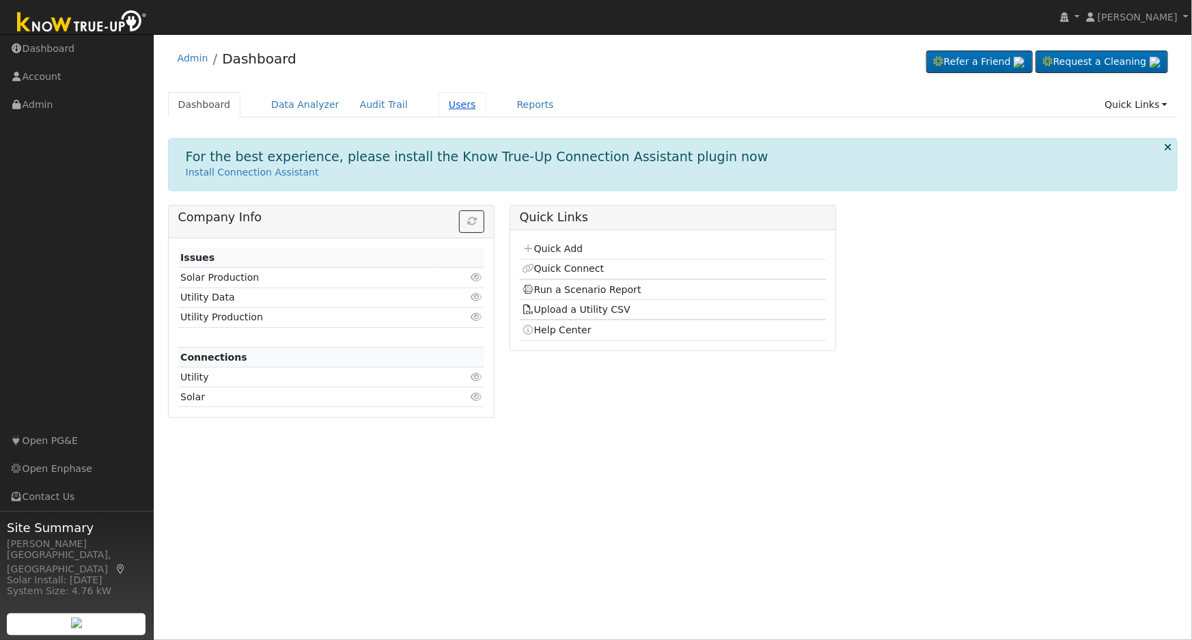
click at [439, 96] on link "Users" at bounding box center [463, 104] width 48 height 25
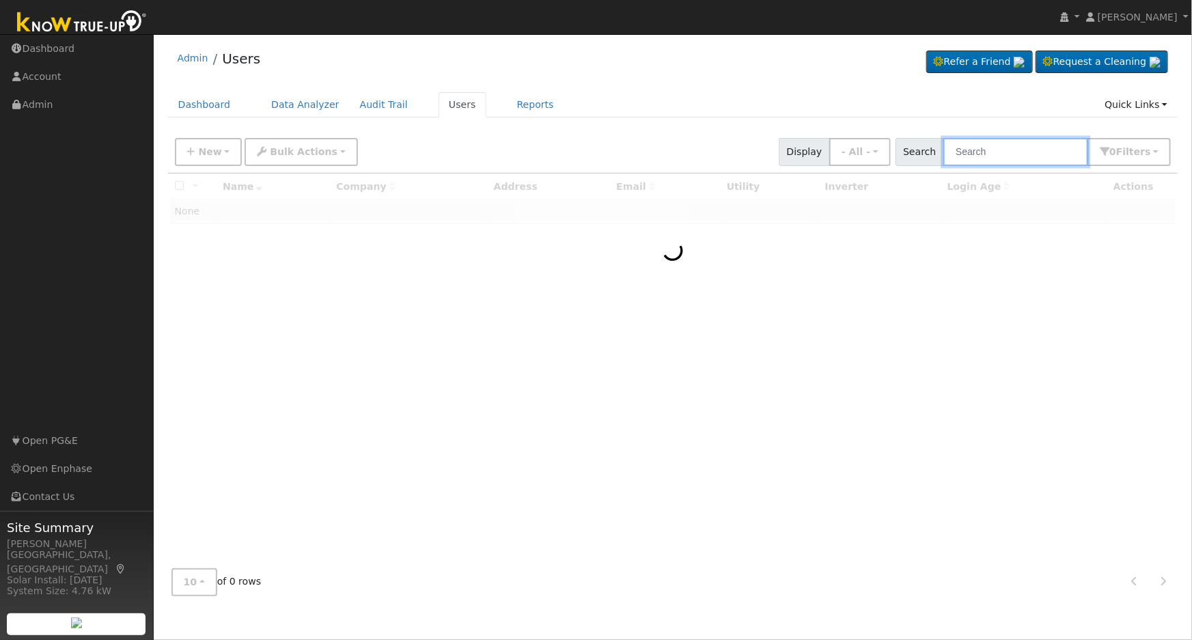
click at [1004, 159] on input "text" at bounding box center [1015, 152] width 145 height 28
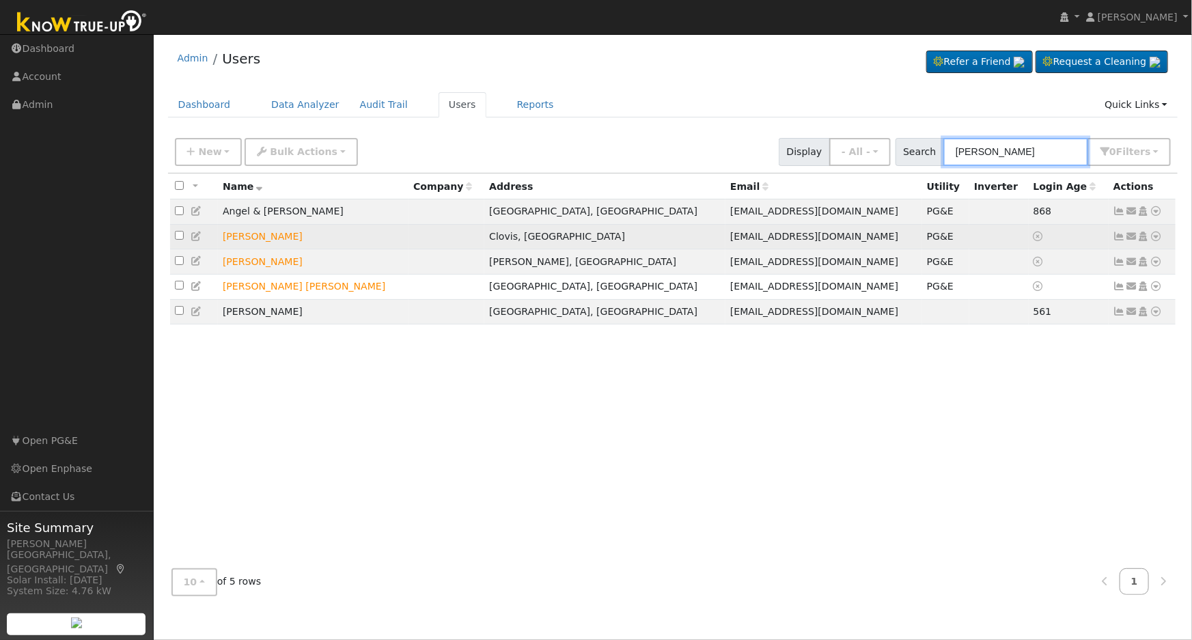
type input "melendez"
click at [197, 240] on icon at bounding box center [197, 237] width 12 height 10
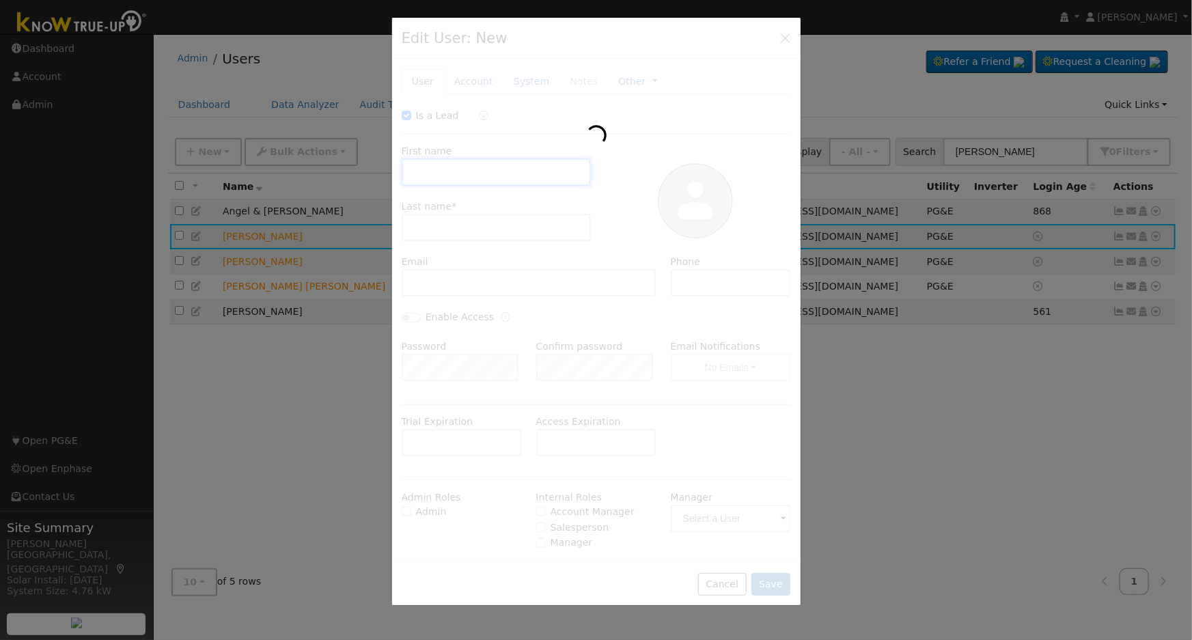
checkbox input "true"
type input "Jeff"
type input "Melendez"
type input "melendez6@yahoo.com"
type input "5599741222"
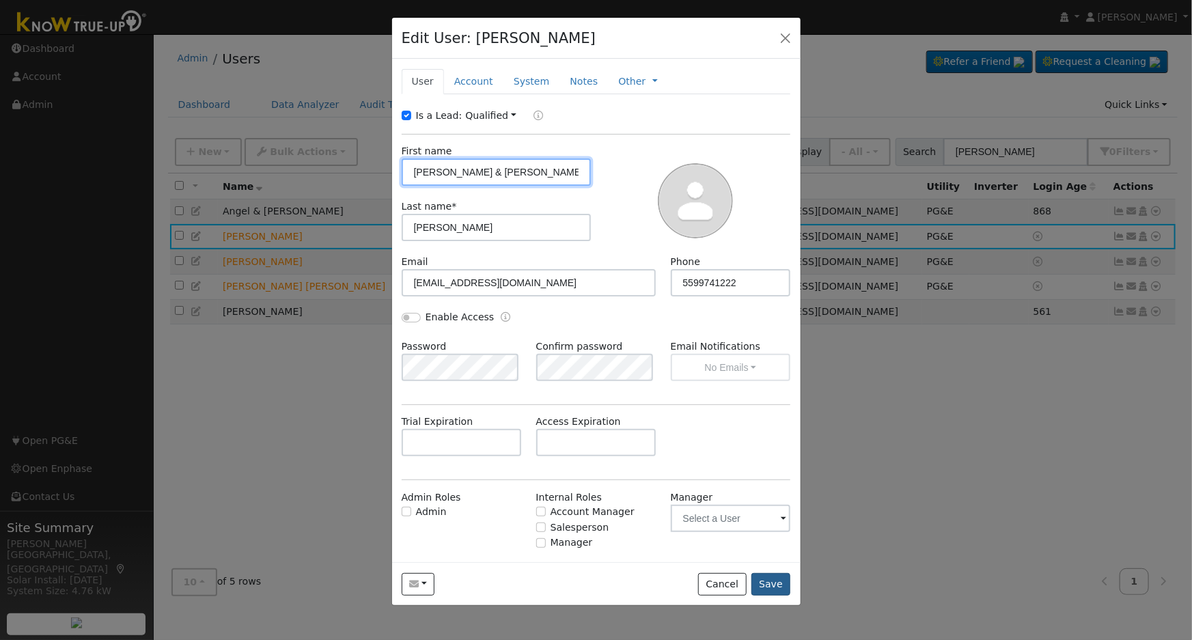
type input "Jeff & Rhonda"
click at [776, 585] on button "Save" at bounding box center [771, 584] width 40 height 23
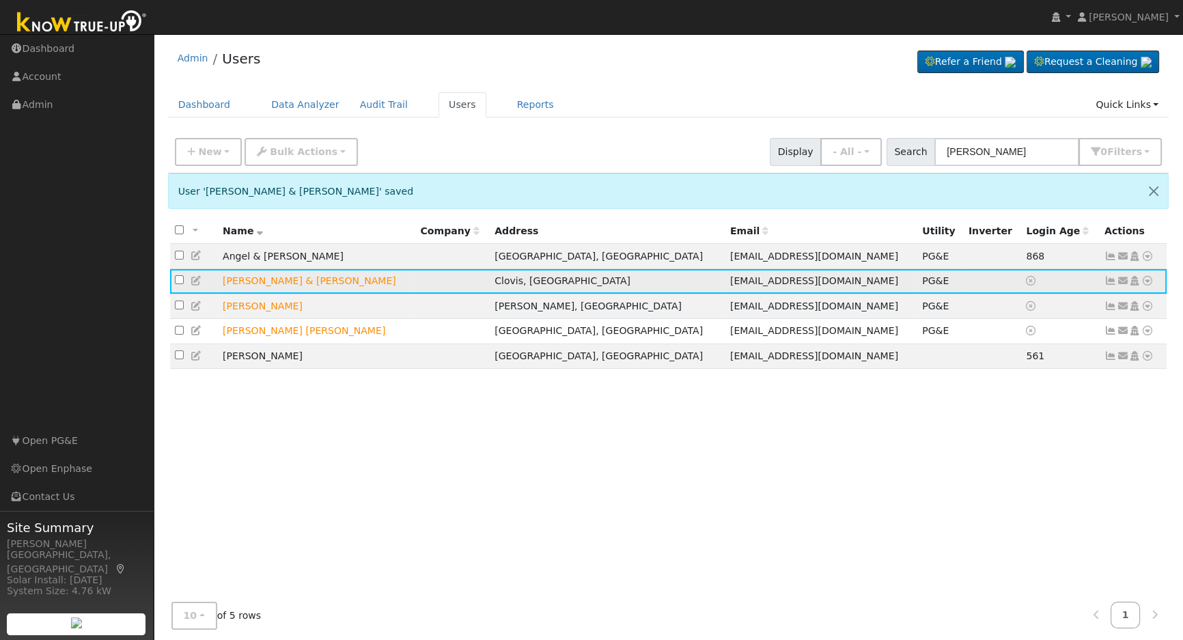
click at [1148, 285] on icon at bounding box center [1148, 281] width 12 height 10
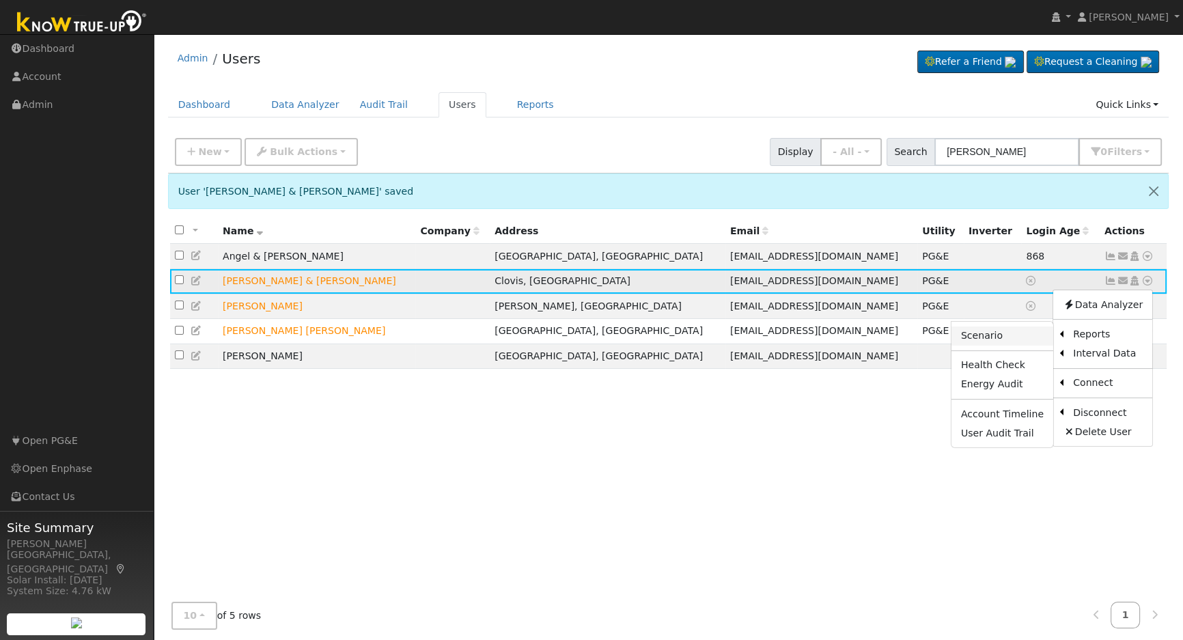
click at [1008, 343] on link "Scenario" at bounding box center [1003, 336] width 102 height 19
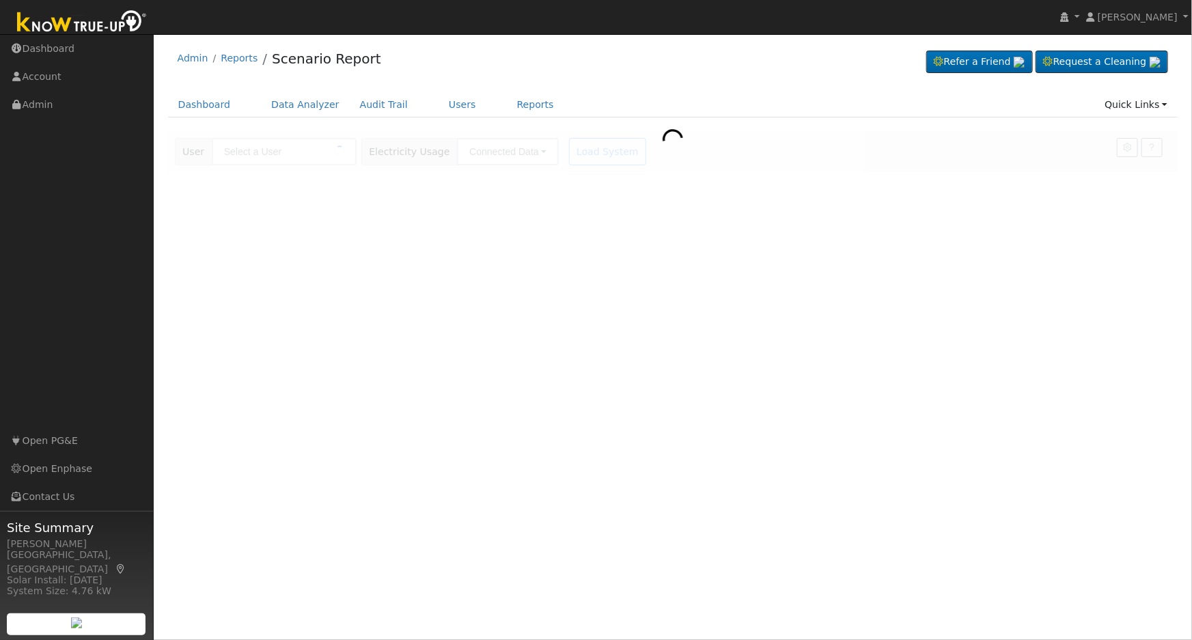
type input "[PERSON_NAME] & [PERSON_NAME]"
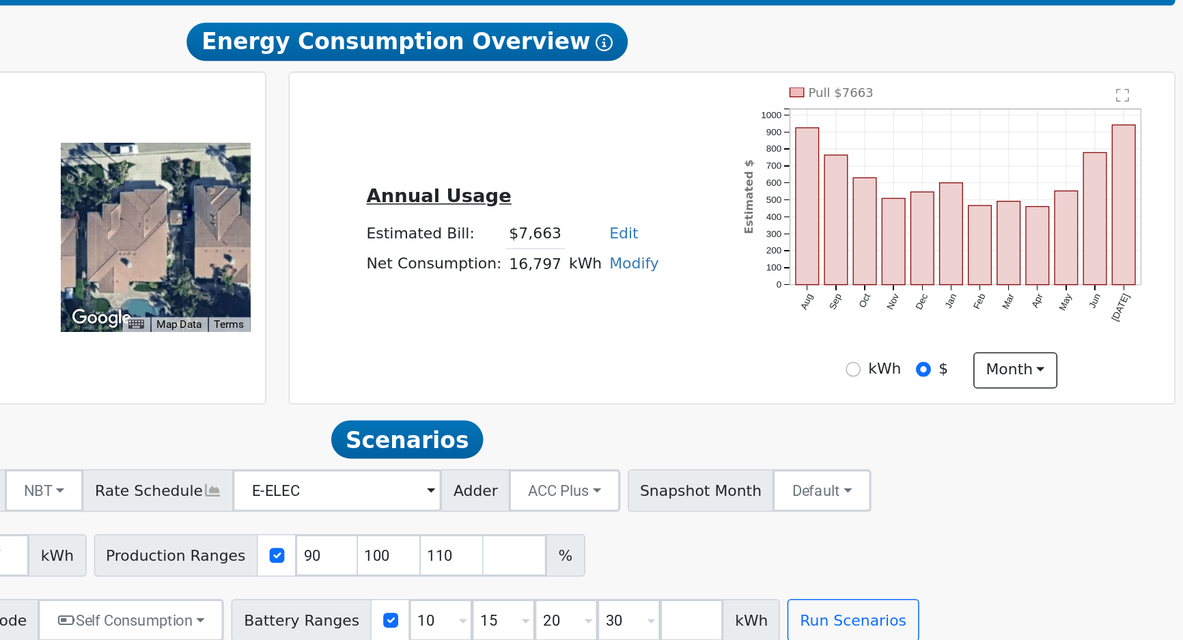
scroll to position [56, 0]
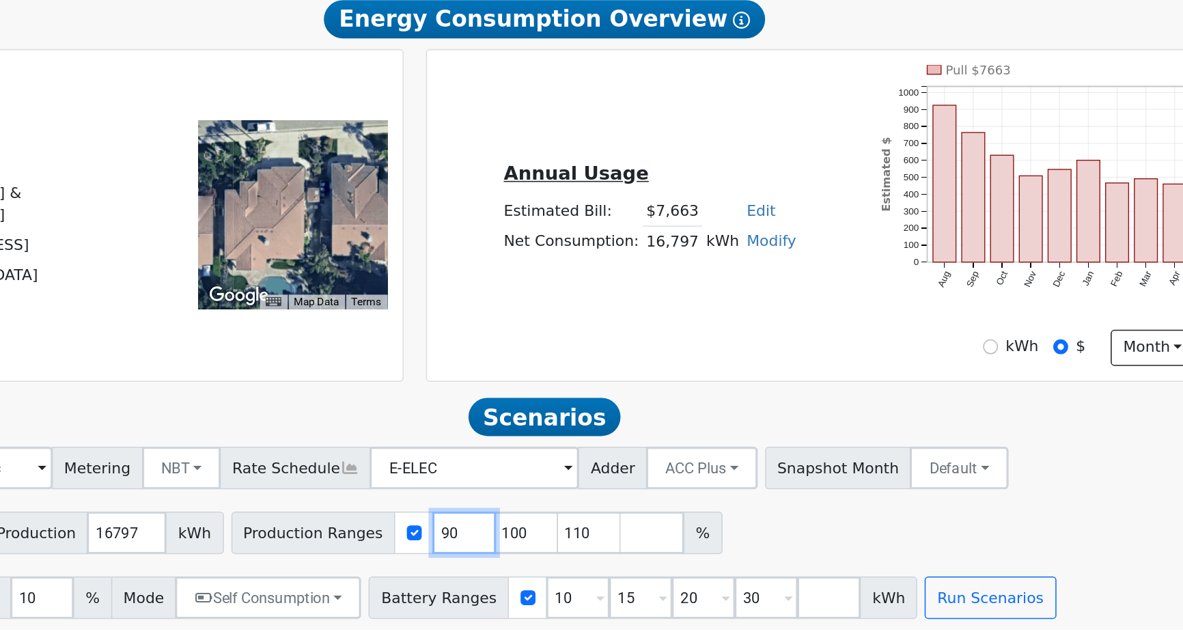
click at [596, 580] on input "90" at bounding box center [616, 570] width 41 height 27
type input "100"
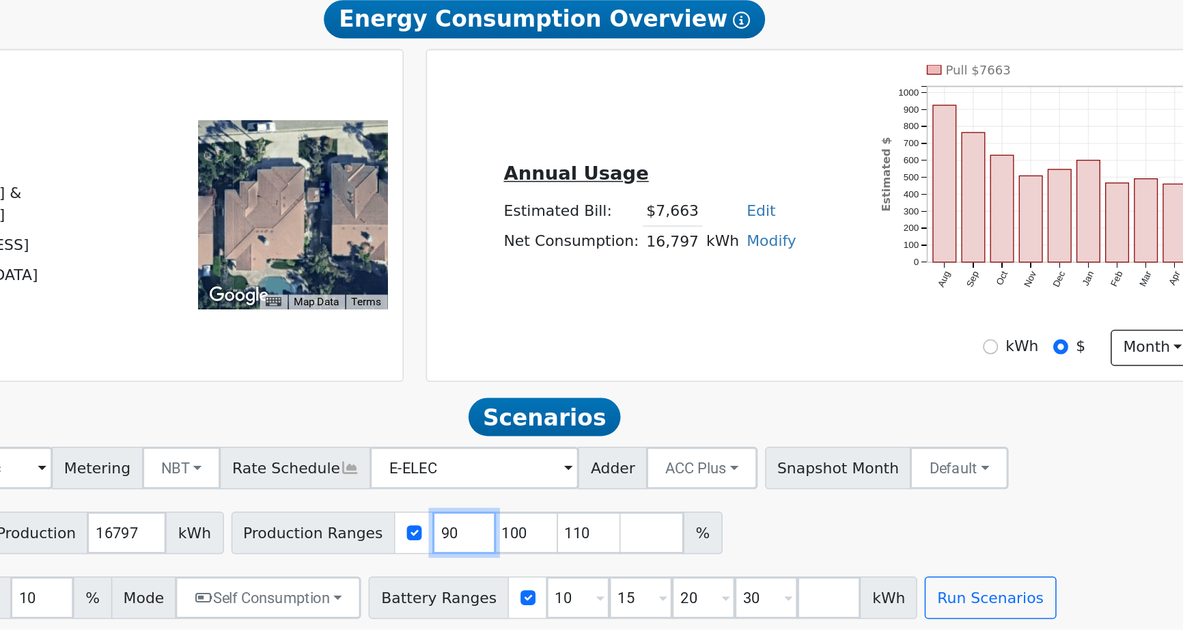
type input "110"
click at [596, 580] on input "10" at bounding box center [616, 570] width 41 height 27
click at [596, 580] on input "1" at bounding box center [616, 570] width 41 height 27
type input "110"
click at [596, 580] on input "110" at bounding box center [616, 570] width 41 height 27
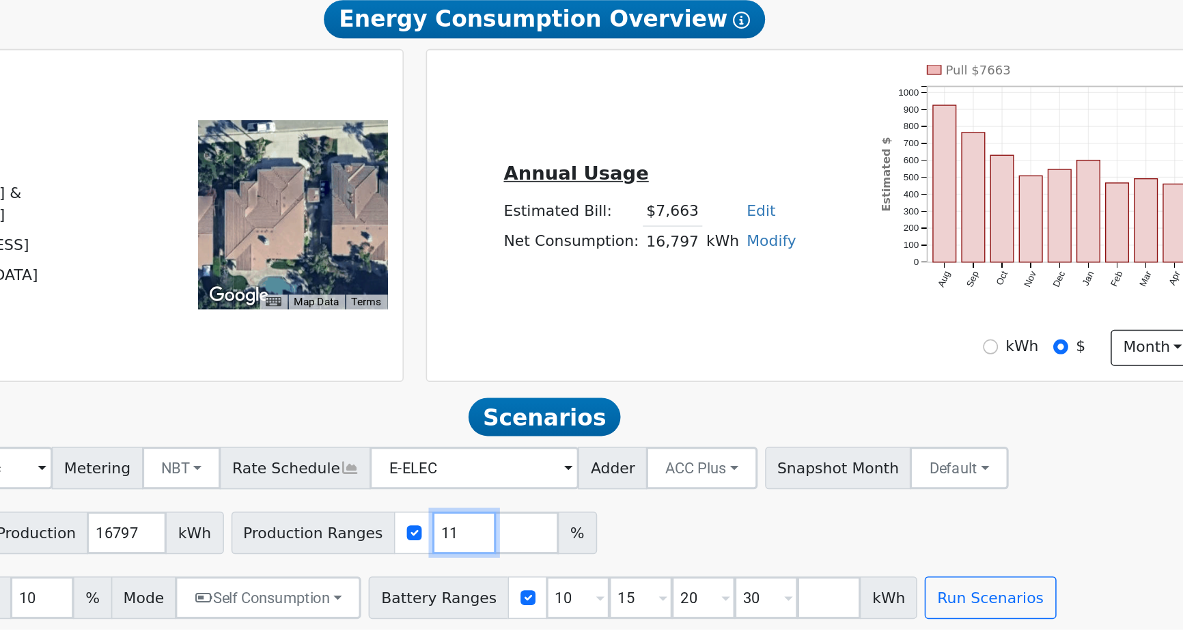
type input "1"
type input "109"
click at [670, 616] on input "10" at bounding box center [690, 612] width 41 height 27
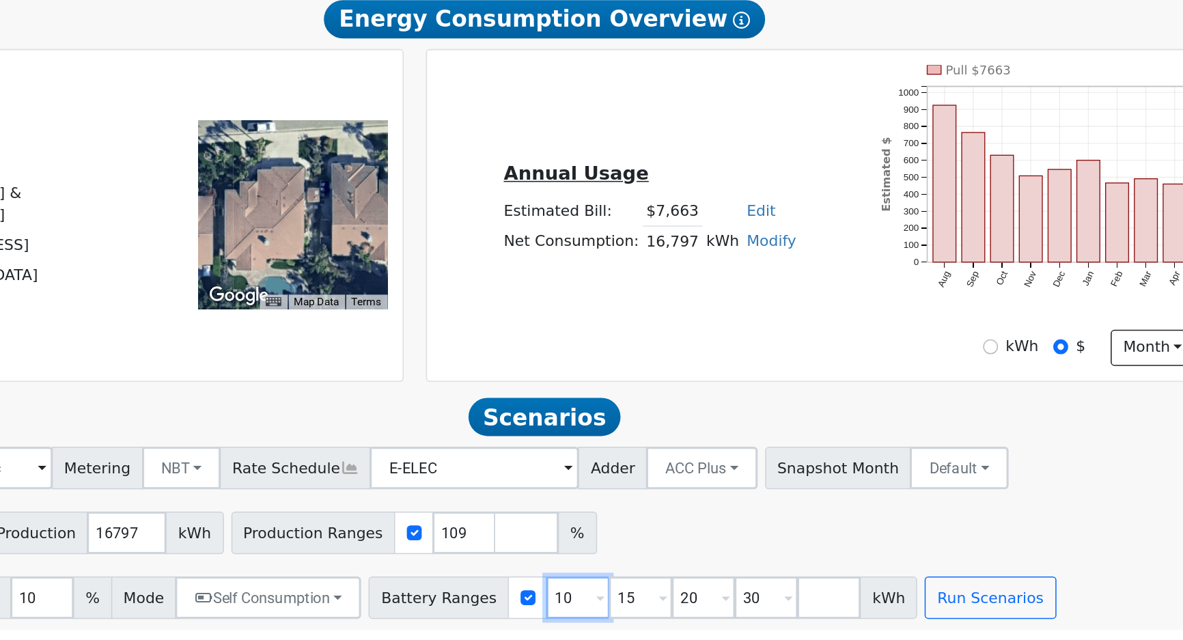
type input "15"
type input "20"
type input "30"
click at [670, 616] on input "1" at bounding box center [690, 612] width 41 height 27
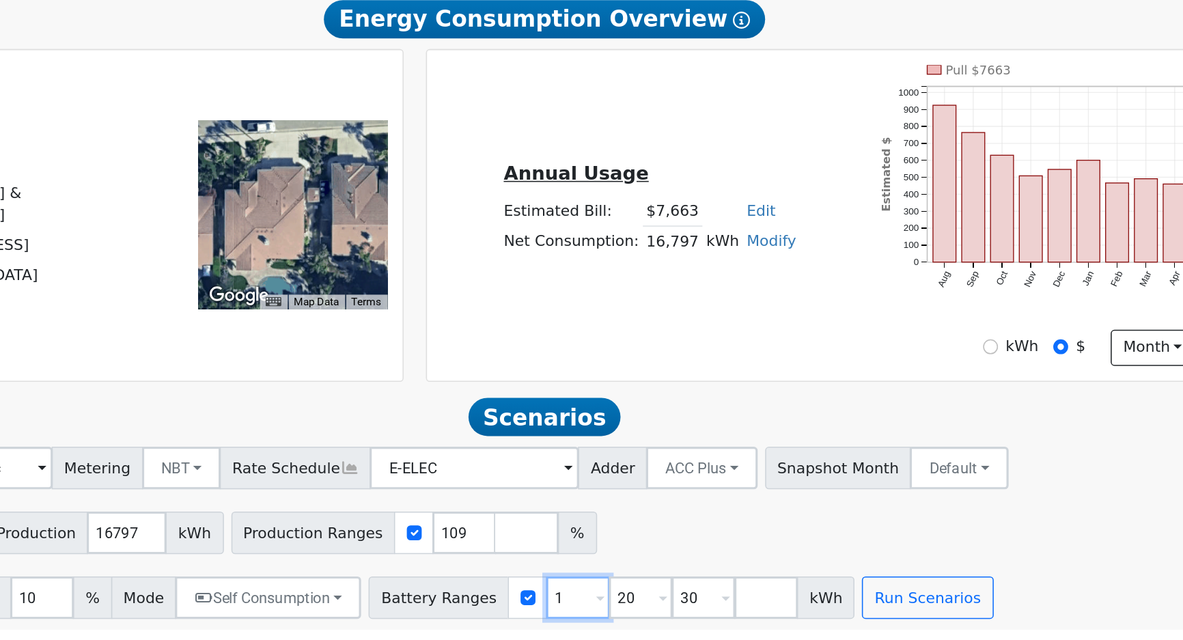
type input "20"
type input "30"
click at [670, 616] on input "20" at bounding box center [690, 612] width 41 height 27
type input "30"
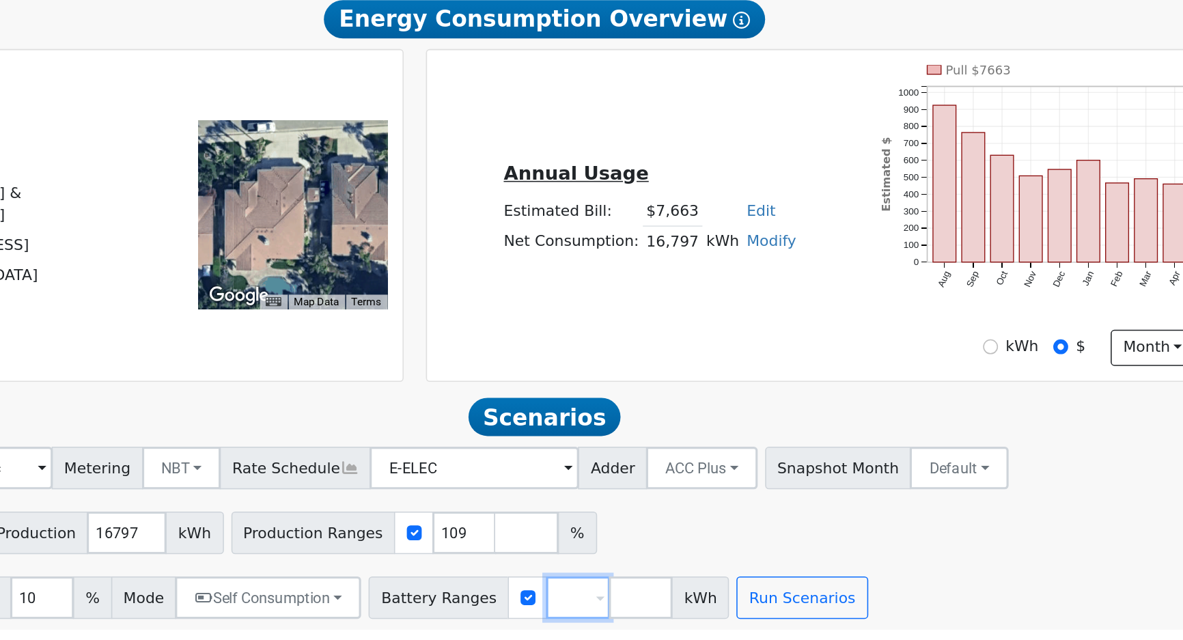
click at [670, 616] on input "number" at bounding box center [690, 612] width 41 height 27
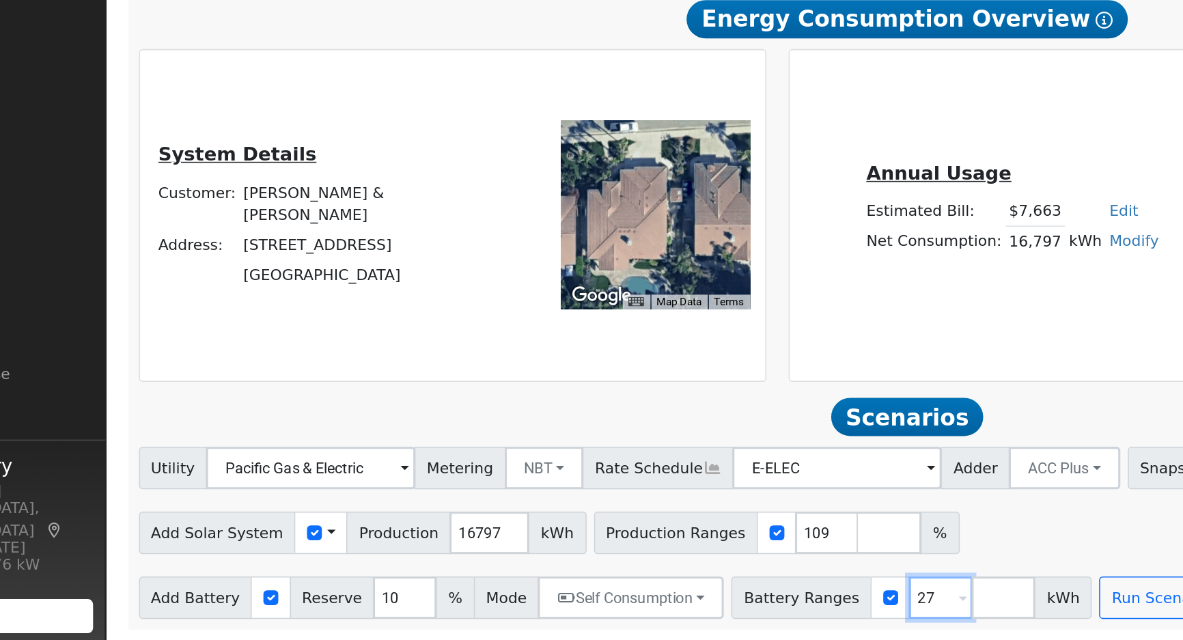
type input "27"
click at [327, 616] on input "10" at bounding box center [345, 612] width 41 height 27
click at [326, 616] on input "10" at bounding box center [345, 612] width 41 height 27
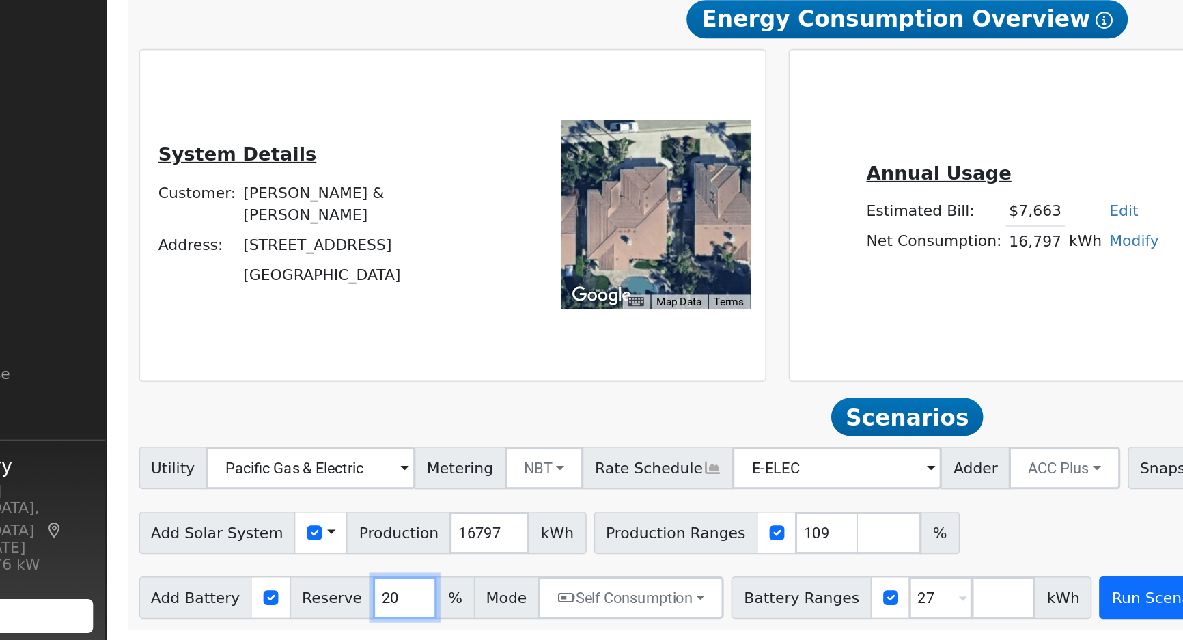
type input "20"
click at [814, 609] on button "Run Scenarios" at bounding box center [834, 612] width 84 height 27
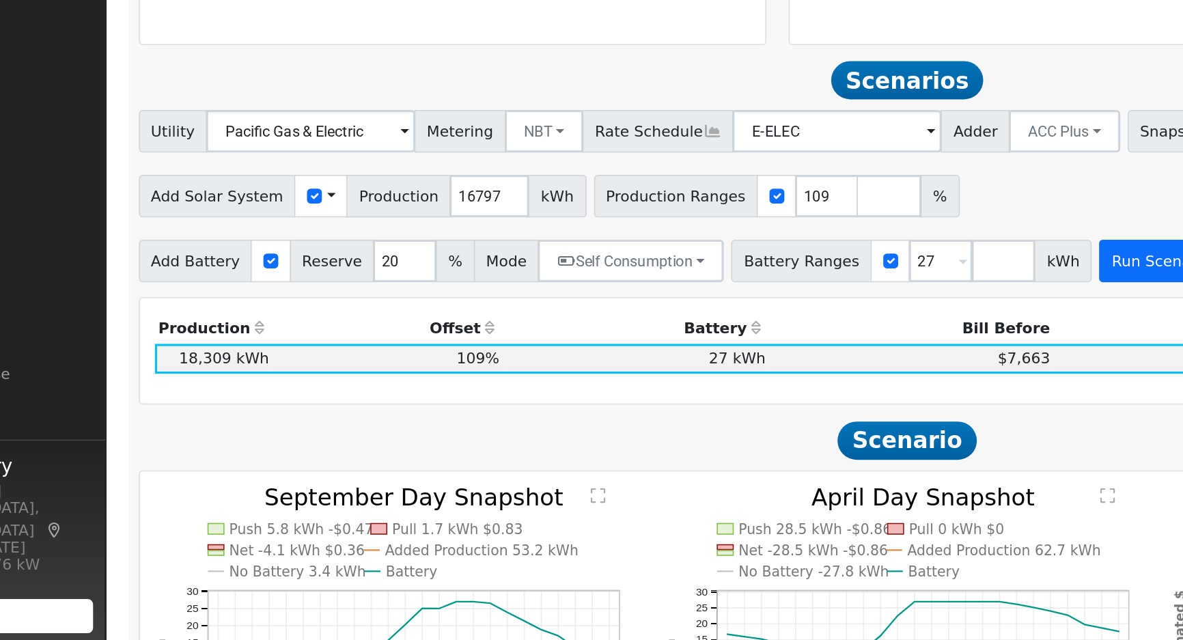
scroll to position [498, 0]
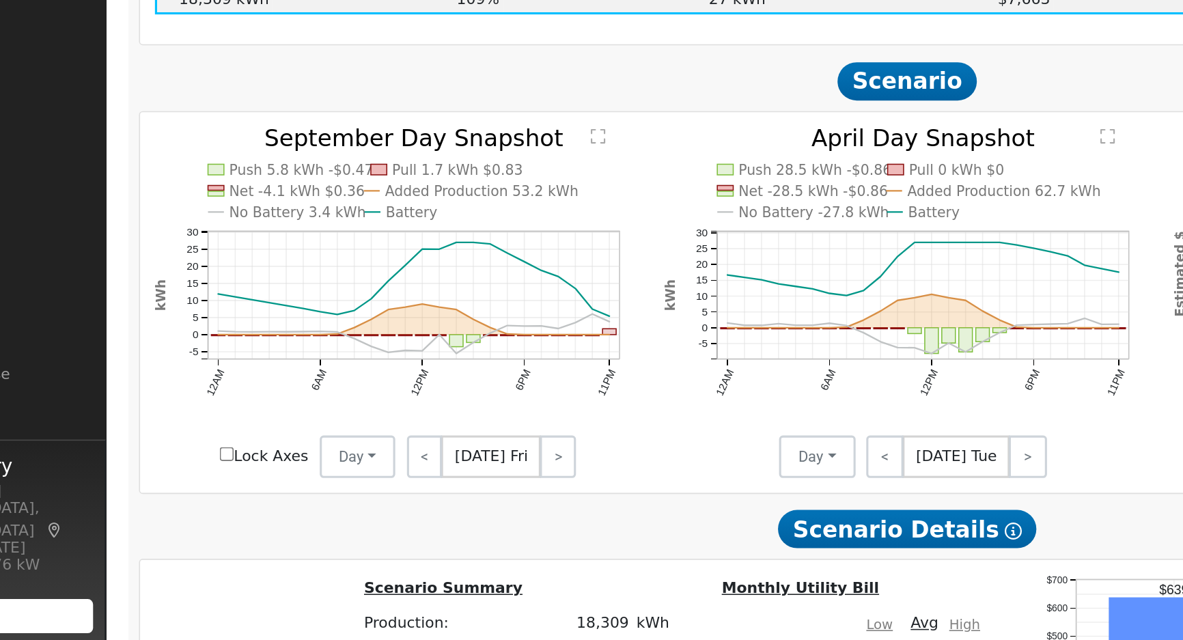
click at [253, 370] on text "No Battery 3.4 kWh" at bounding box center [277, 365] width 88 height 10
click at [583, 370] on text "No Battery -27.8 kWh" at bounding box center [608, 365] width 97 height 10
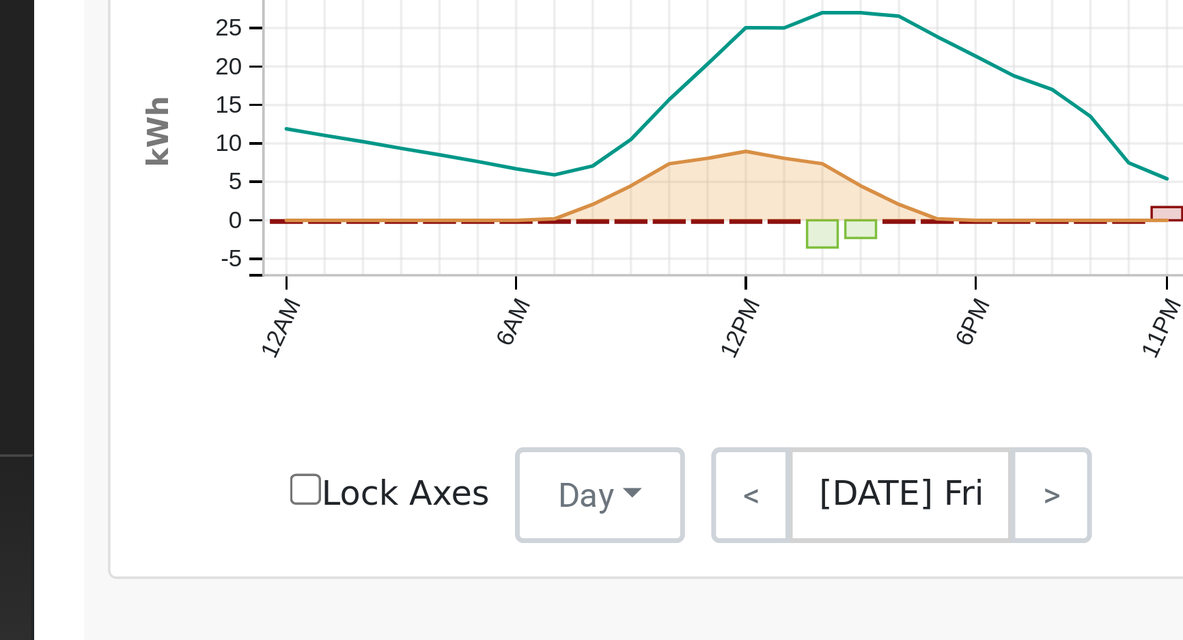
scroll to position [499, 0]
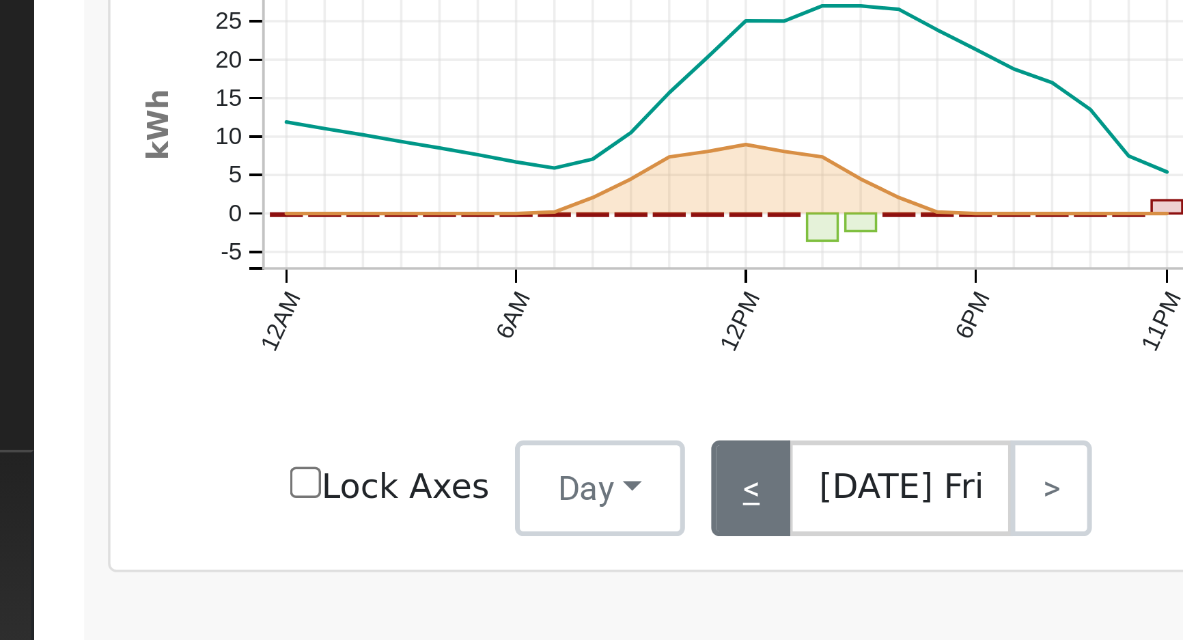
click at [349, 527] on link "<" at bounding box center [358, 521] width 23 height 27
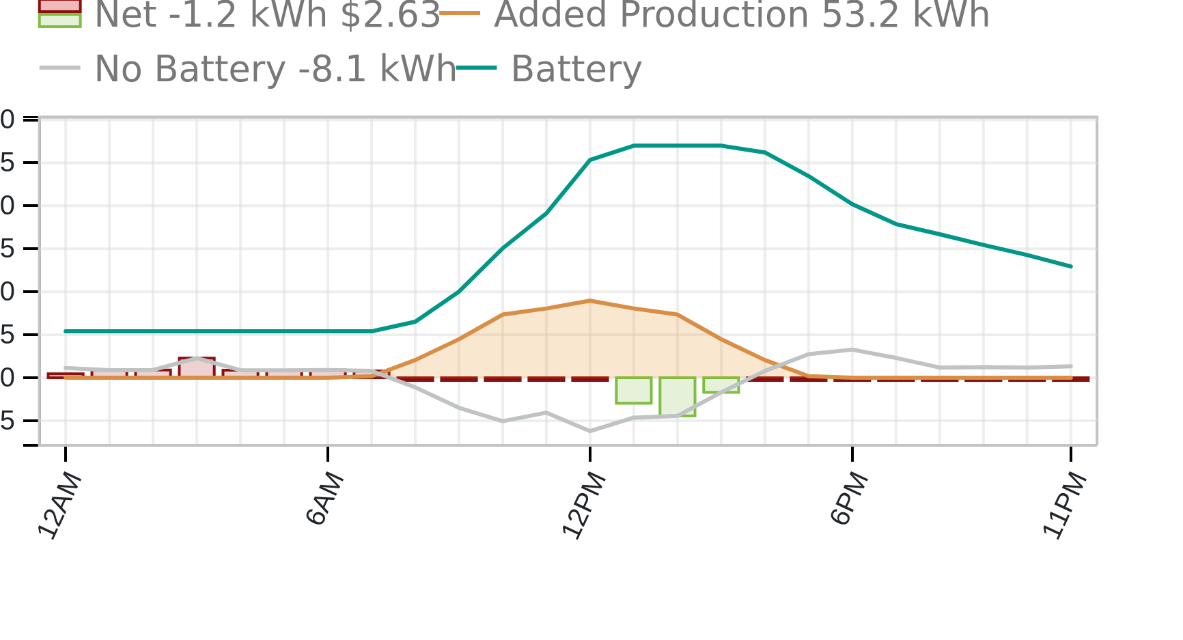
click at [243, 370] on text "No Battery -8.1 kWh" at bounding box center [278, 365] width 91 height 10
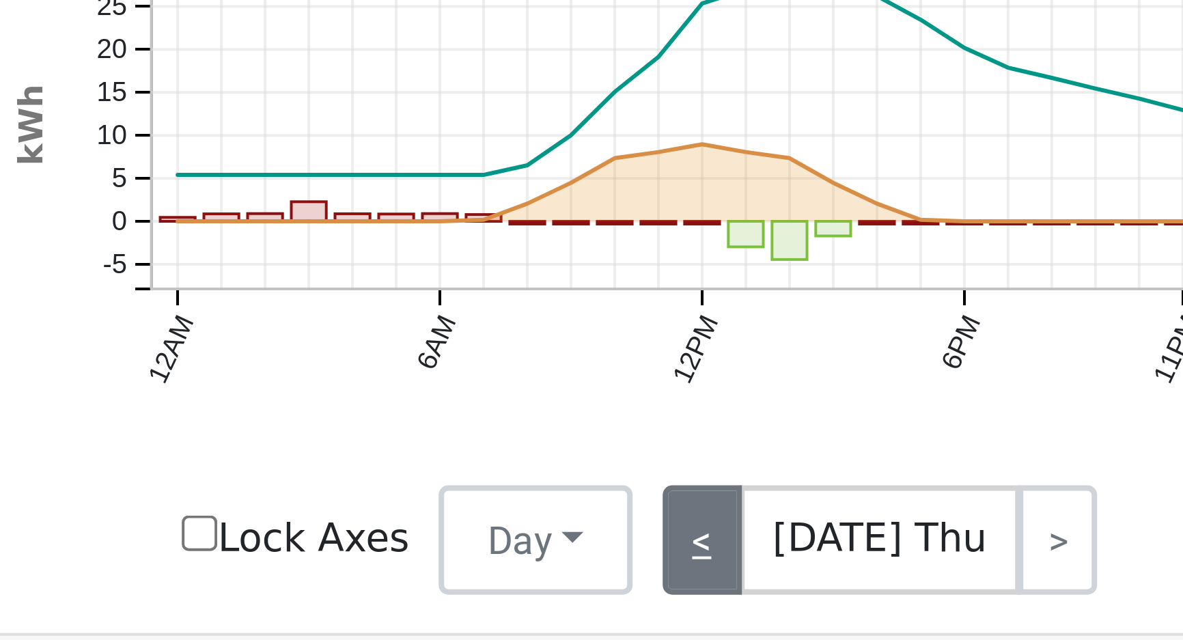
click at [355, 523] on link "<" at bounding box center [357, 521] width 20 height 27
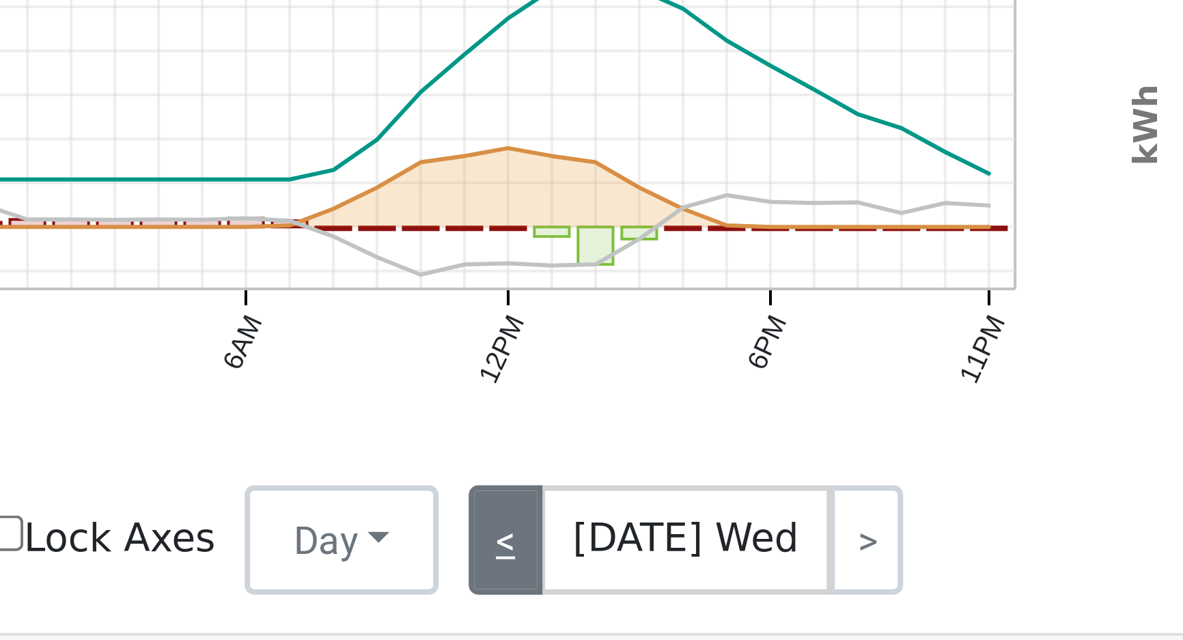
click at [355, 524] on link "<" at bounding box center [356, 521] width 18 height 27
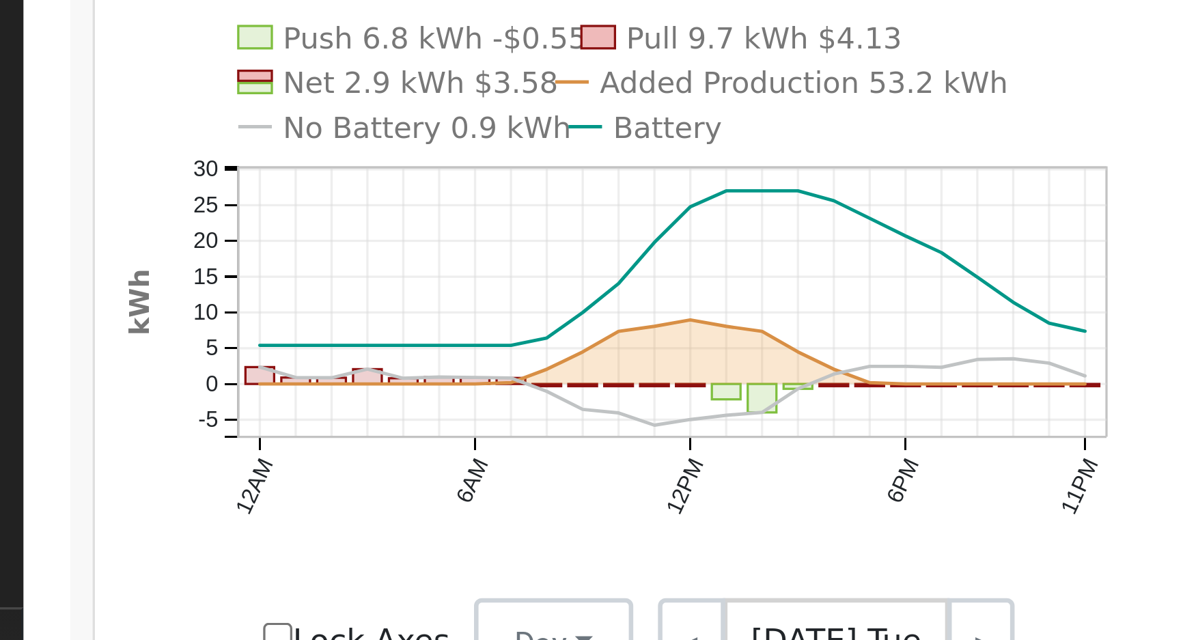
click at [240, 370] on text "No Battery 0.9 kWh" at bounding box center [277, 365] width 88 height 10
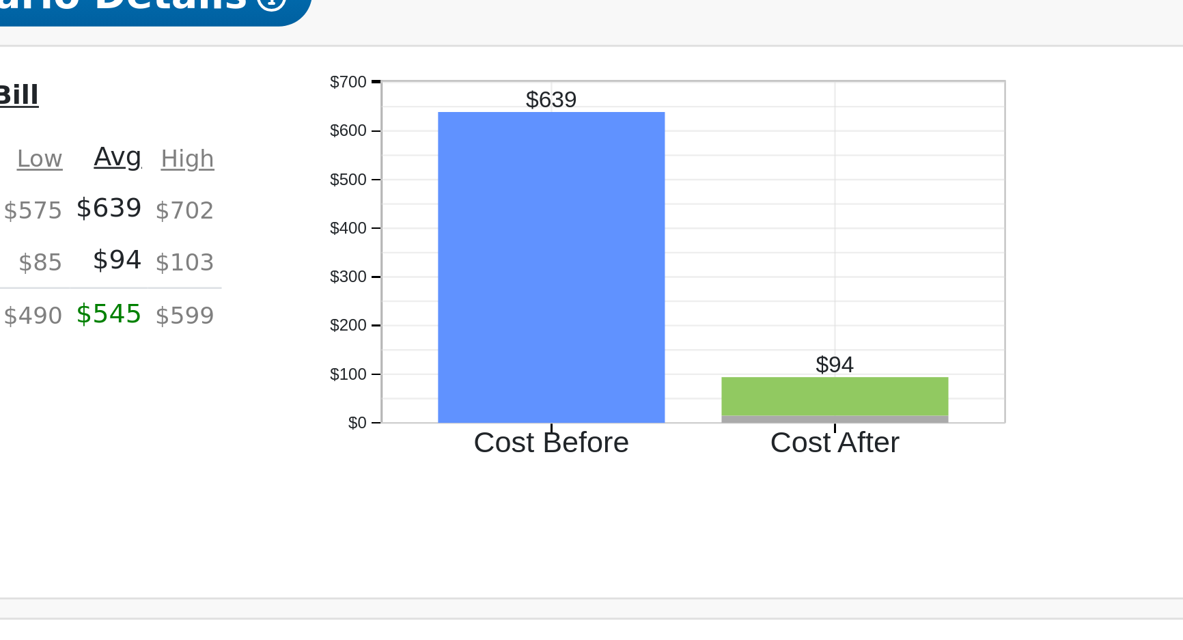
scroll to position [706, 0]
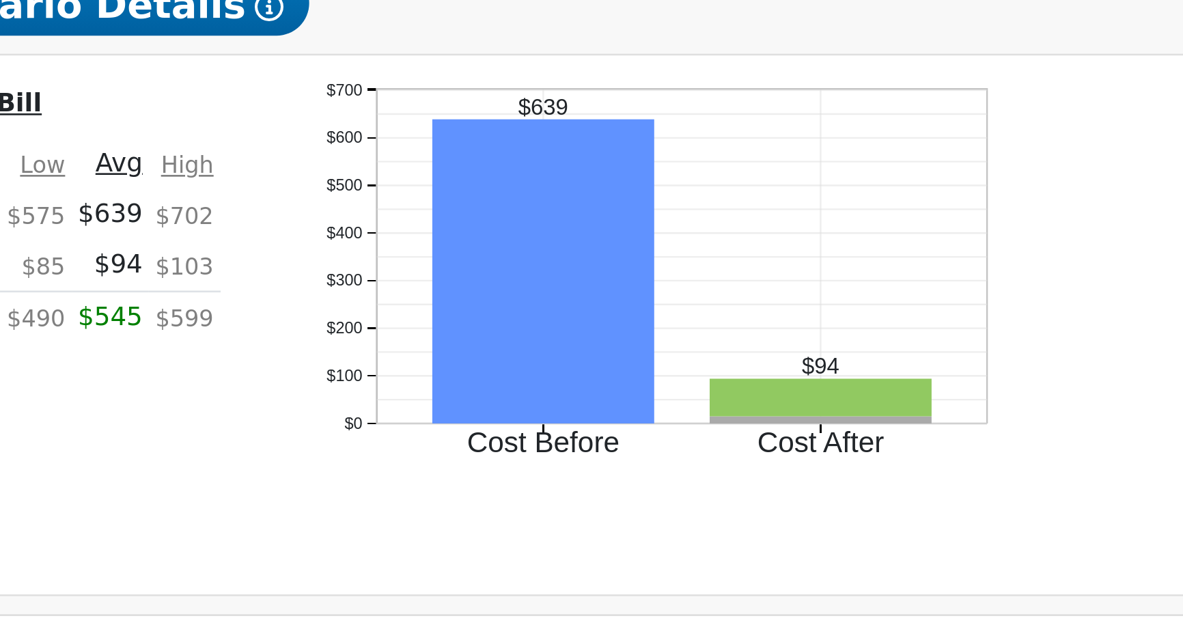
click at [1010, 403] on div "Scenario Summary Production: 18,309 kWh Offset: 109 % Battery: 27 kWh Battery R…" at bounding box center [669, 483] width 996 height 184
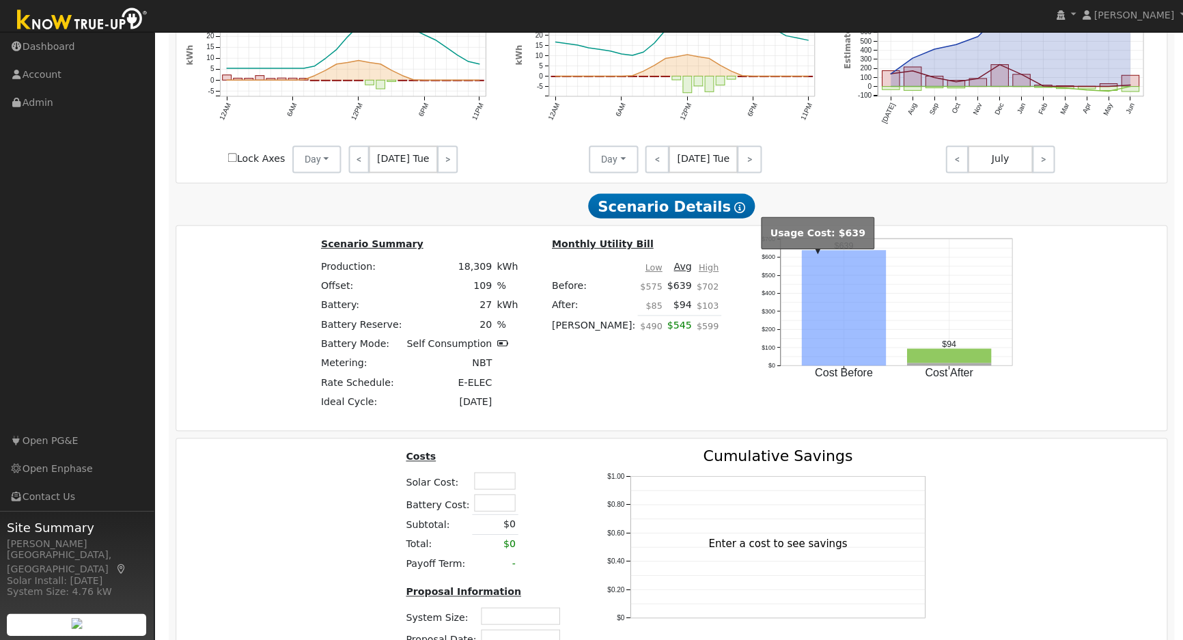
scroll to position [866, 0]
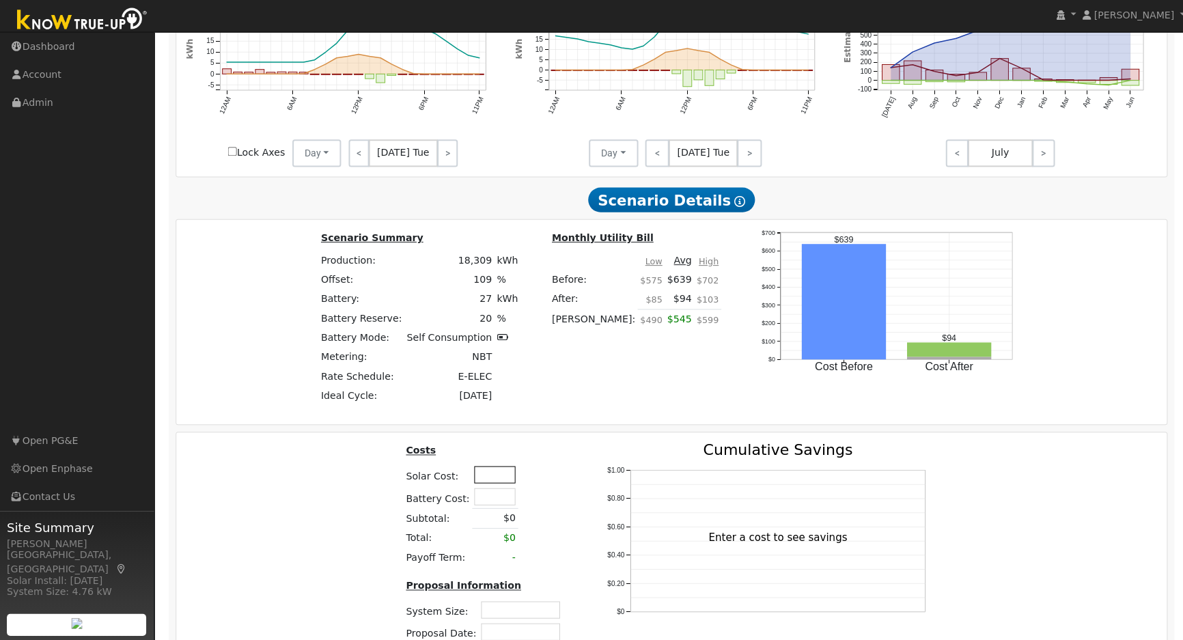
click at [506, 478] on input "text" at bounding box center [492, 475] width 41 height 17
click at [480, 500] on input "text" at bounding box center [492, 496] width 41 height 17
type input "$44,000"
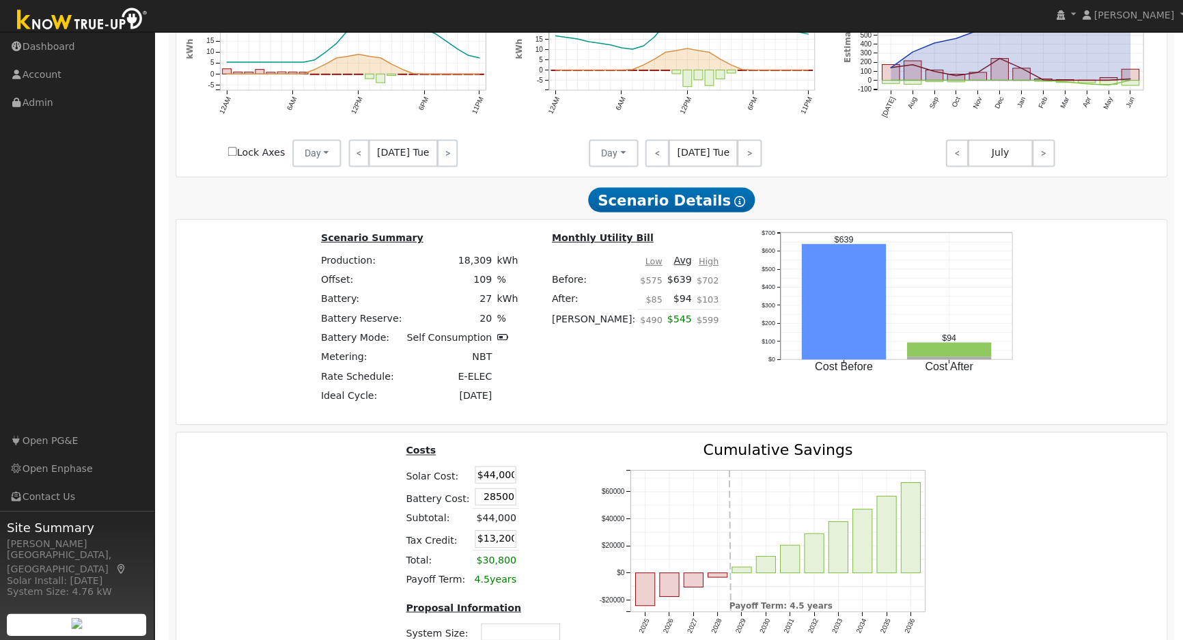
click at [340, 473] on div "Costs Solar Cost: $44,000 Battery Cost: 28500 Subtotal: $44,000 Tax Credit: $13…" at bounding box center [669, 569] width 996 height 253
type input "$28,500"
type input "$21,750"
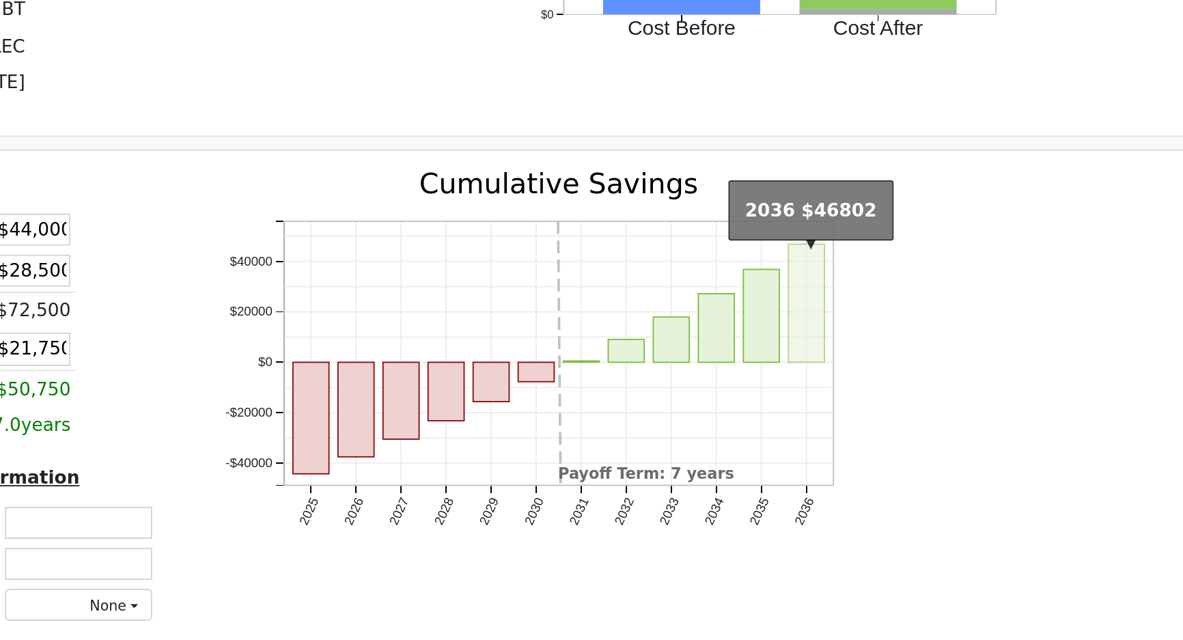
scroll to position [974, 0]
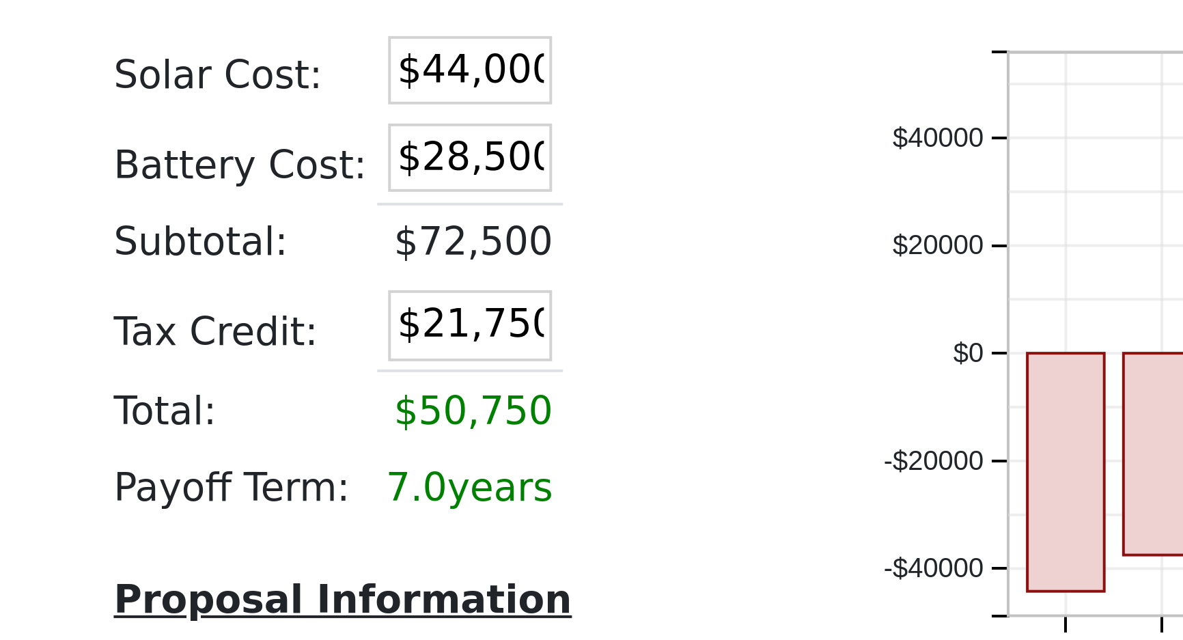
click at [479, 450] on td "$50,750" at bounding box center [493, 452] width 46 height 20
